Goal: Transaction & Acquisition: Purchase product/service

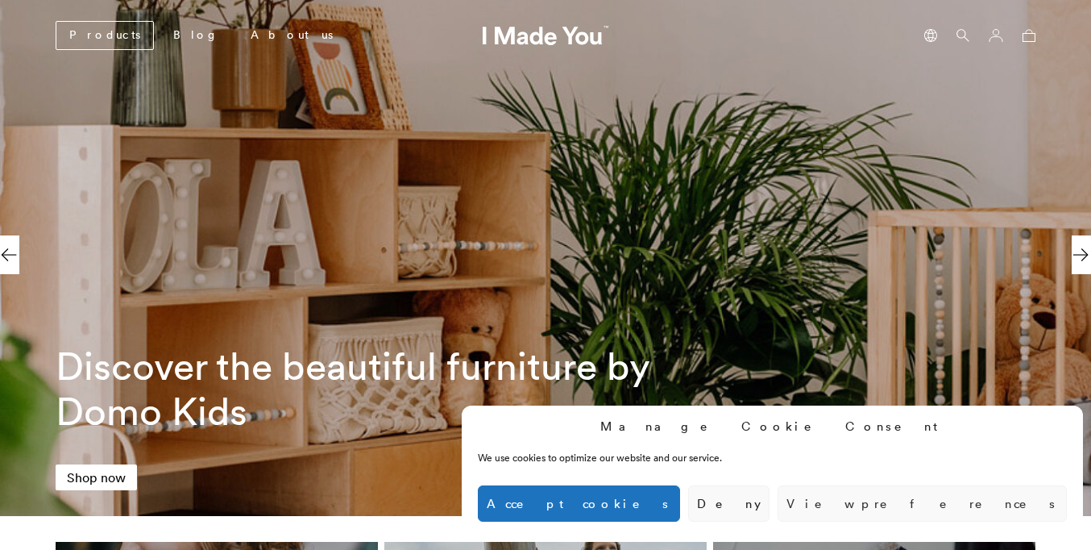
scroll to position [0, 740]
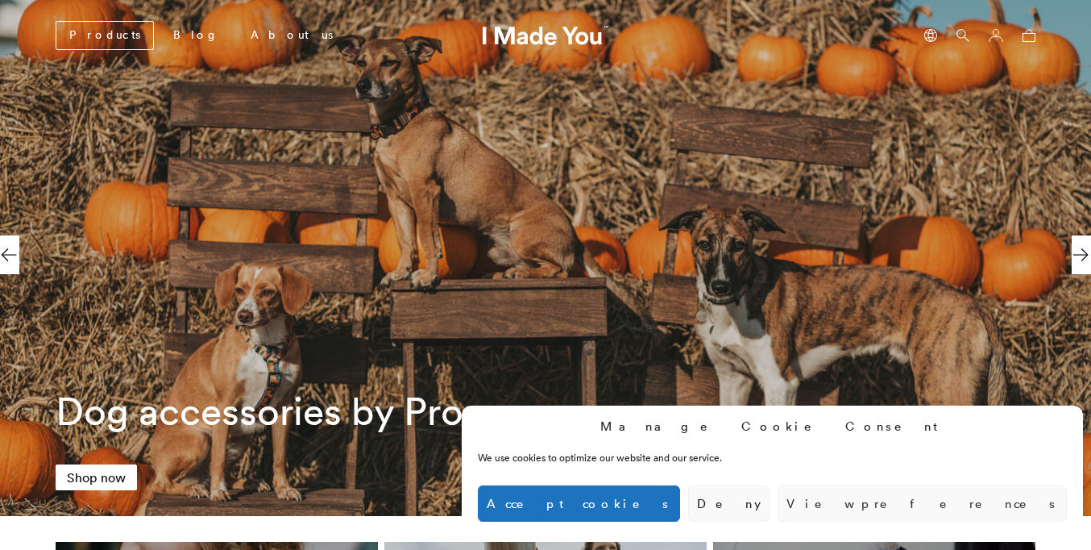
click at [680, 503] on button "Accept cookies" at bounding box center [579, 503] width 202 height 36
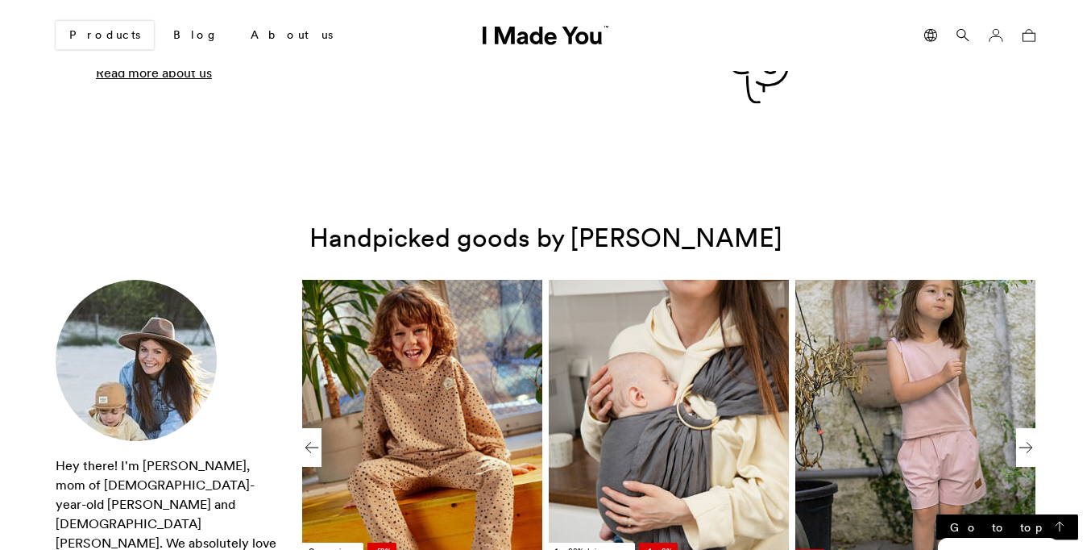
scroll to position [2323, 0]
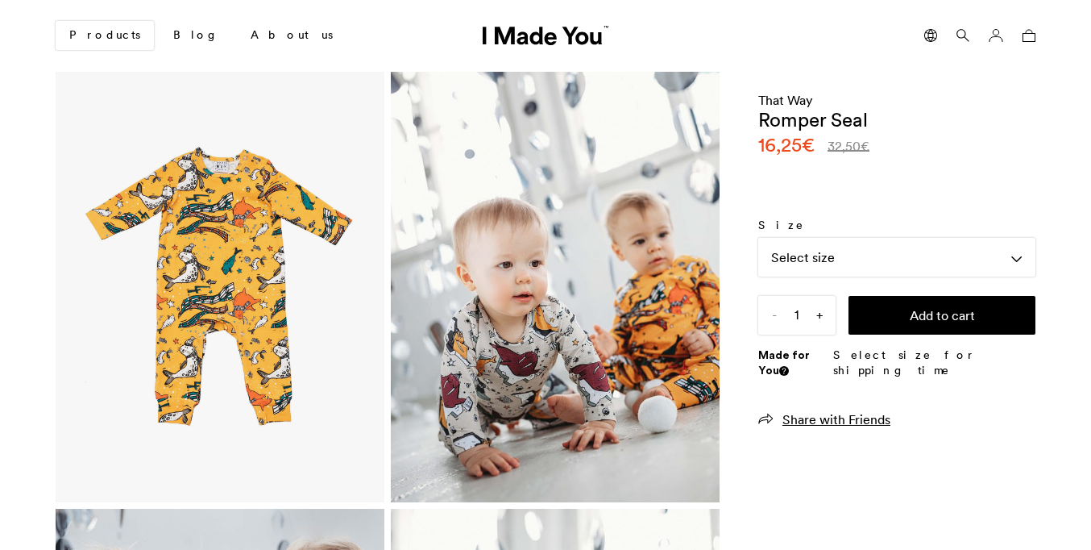
scroll to position [0, 987]
click at [942, 314] on button "Add to cart" at bounding box center [942, 315] width 187 height 39
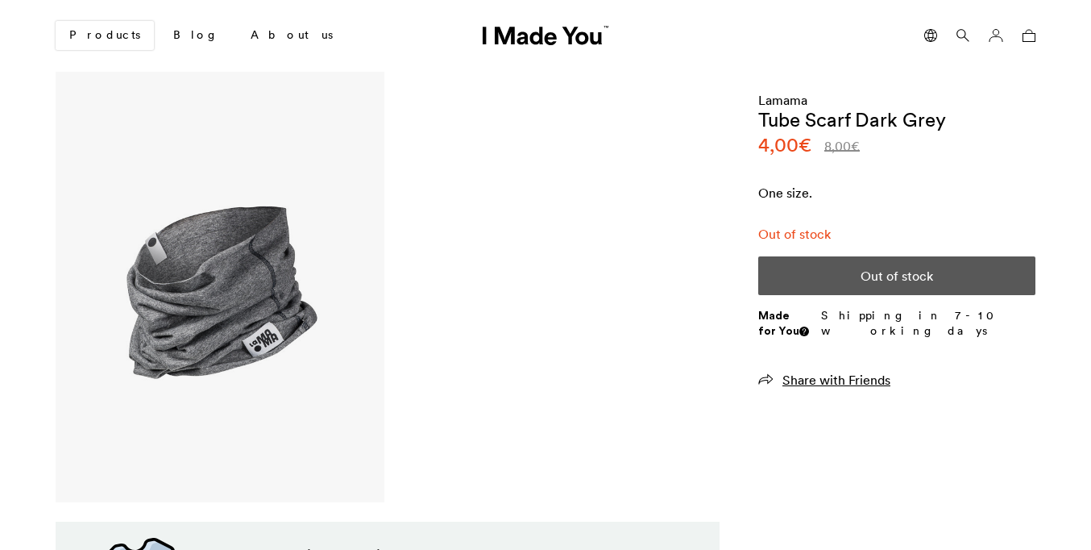
scroll to position [0, 987]
